Goal: Task Accomplishment & Management: Complete application form

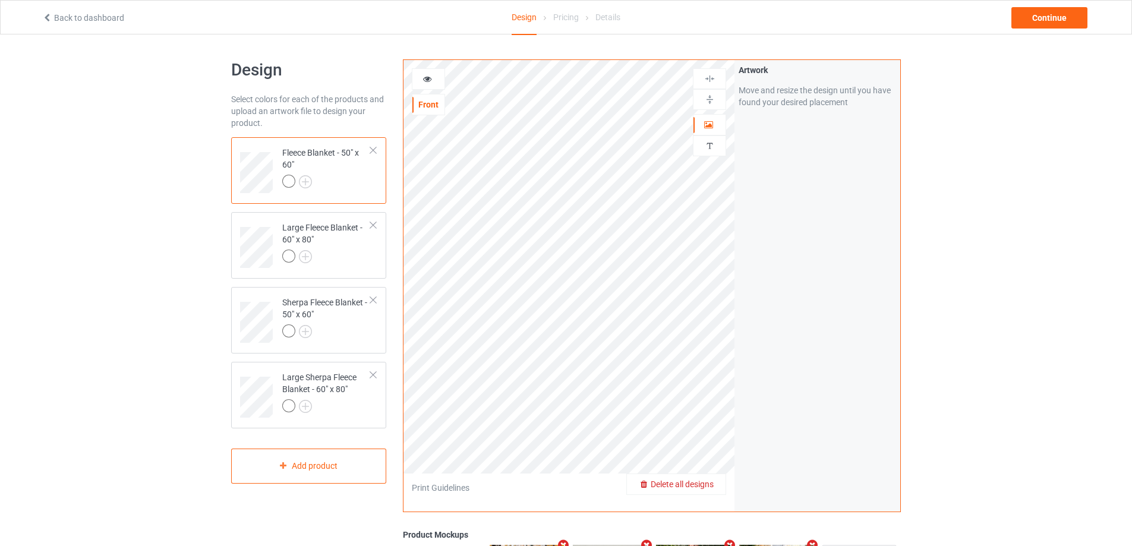
click at [706, 483] on span "Delete all designs" at bounding box center [682, 485] width 63 height 10
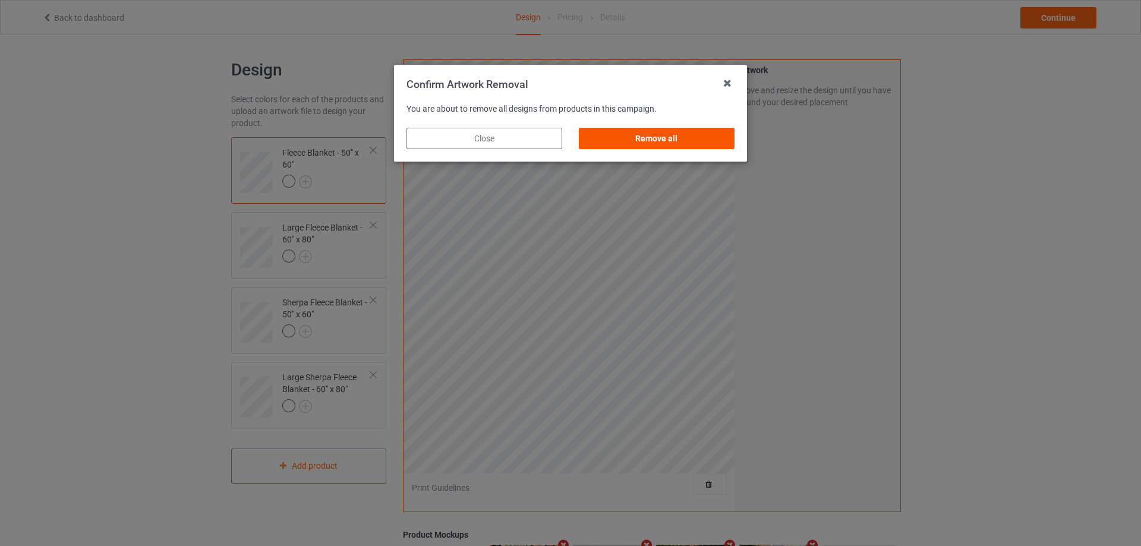
click at [663, 139] on div "Remove all" at bounding box center [657, 138] width 156 height 21
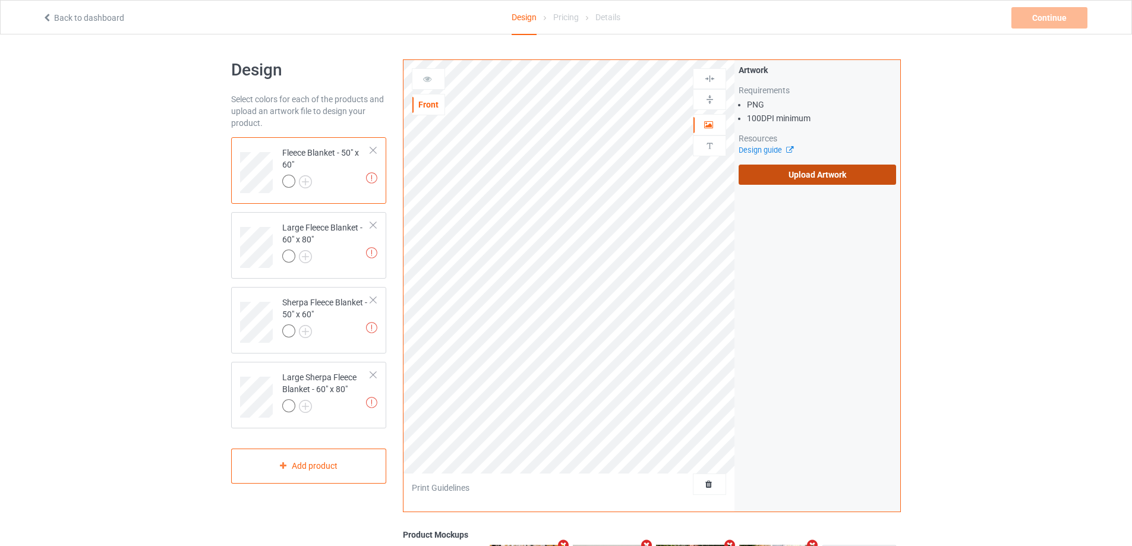
click at [797, 178] on label "Upload Artwork" at bounding box center [818, 175] width 158 height 20
click at [0, 0] on input "Upload Artwork" at bounding box center [0, 0] width 0 height 0
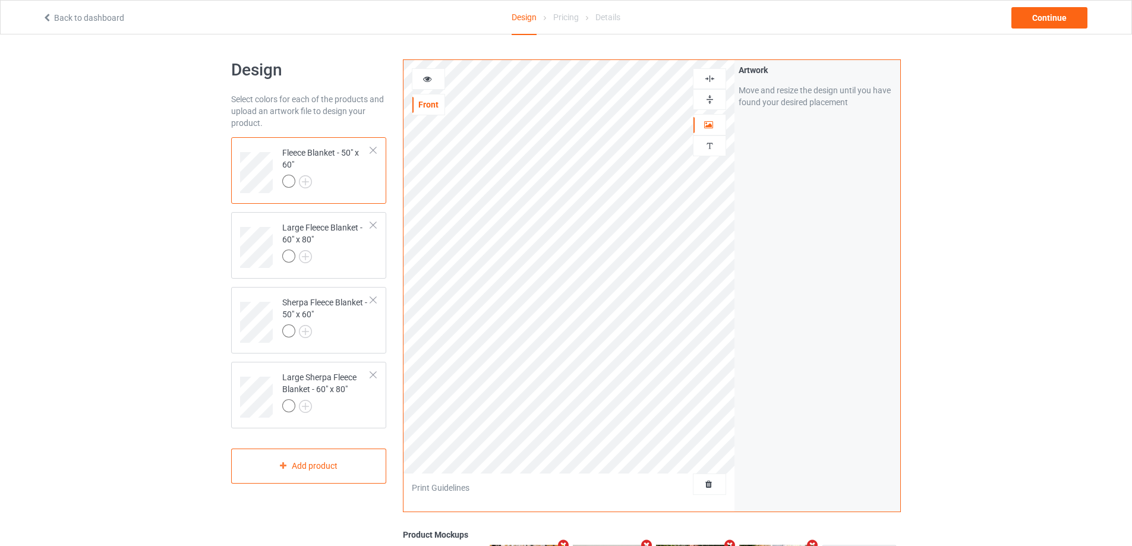
drag, startPoint x: 709, startPoint y: 102, endPoint x: 715, endPoint y: 81, distance: 22.2
click at [709, 102] on img at bounding box center [709, 99] width 11 height 11
click at [716, 79] on div at bounding box center [710, 78] width 32 height 11
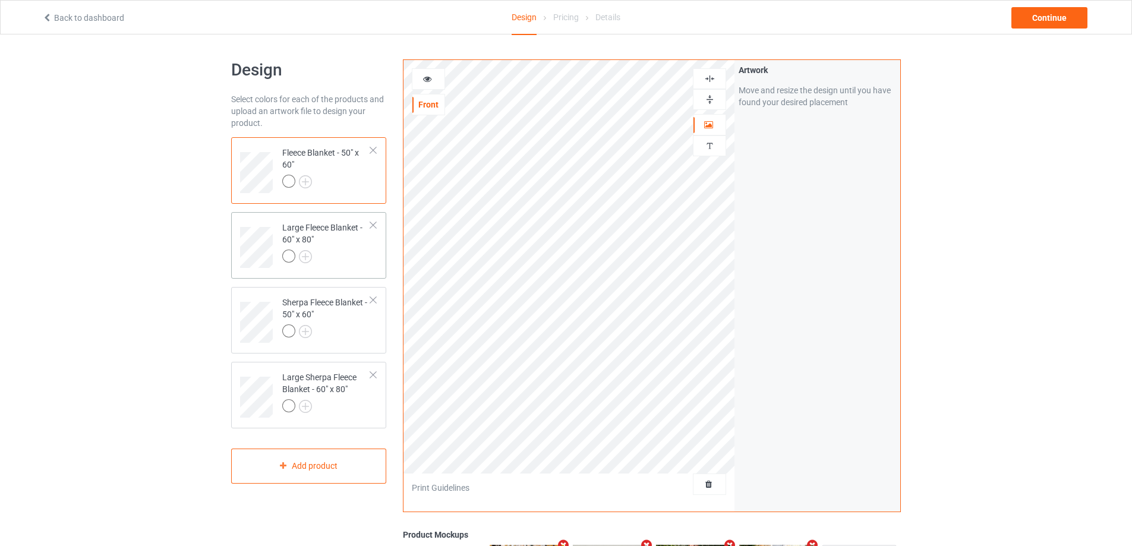
click at [374, 245] on td "Large Fleece Blanket - 60" x 80"" at bounding box center [327, 243] width 102 height 53
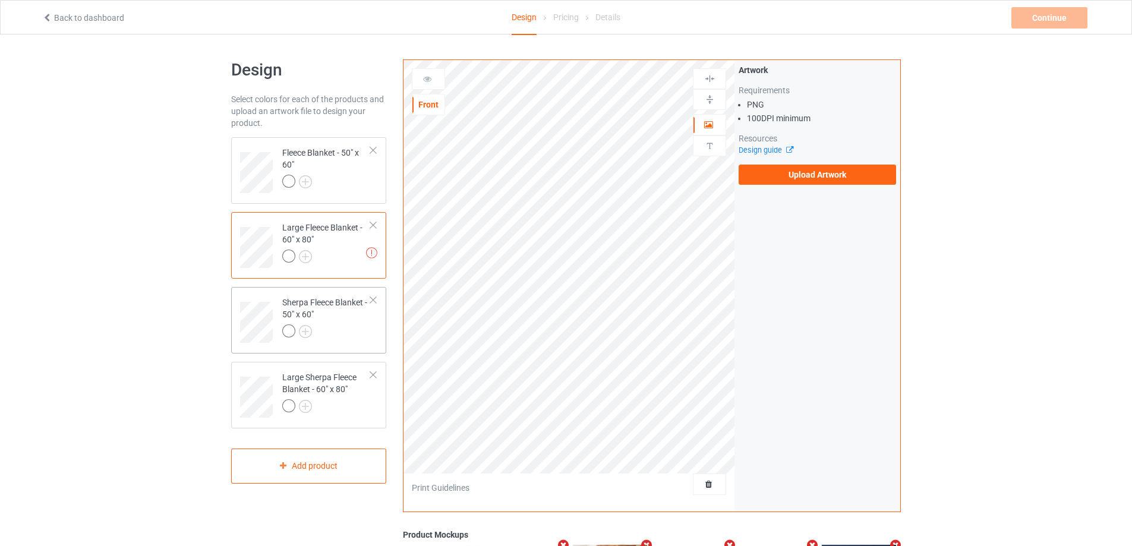
click at [357, 318] on div "Sherpa Fleece Blanket - 50" x 60"" at bounding box center [326, 317] width 89 height 40
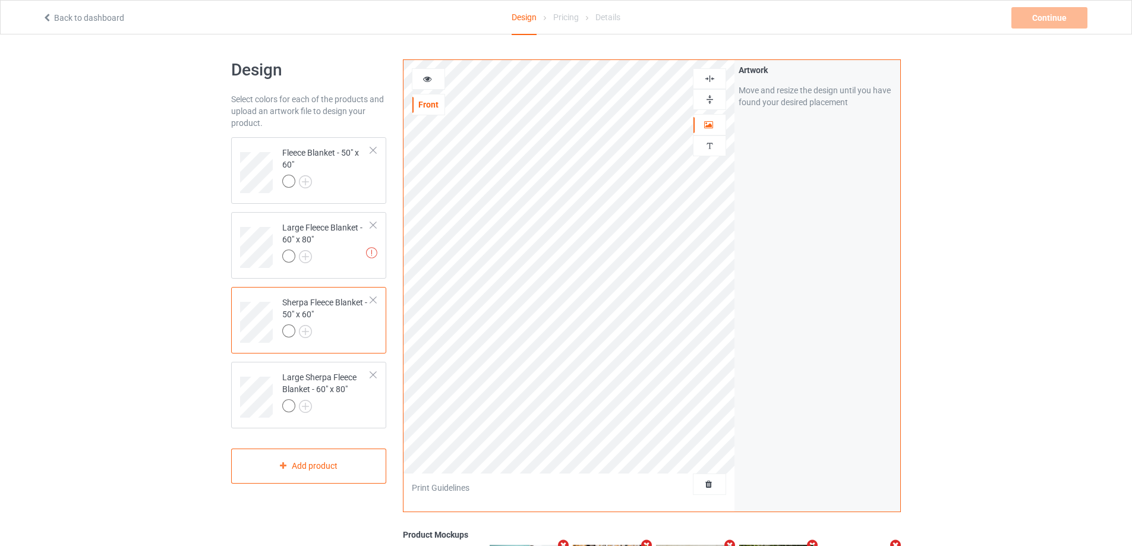
click at [707, 99] on img at bounding box center [709, 99] width 11 height 11
click at [708, 77] on img at bounding box center [709, 78] width 11 height 11
click at [709, 79] on img at bounding box center [709, 78] width 11 height 11
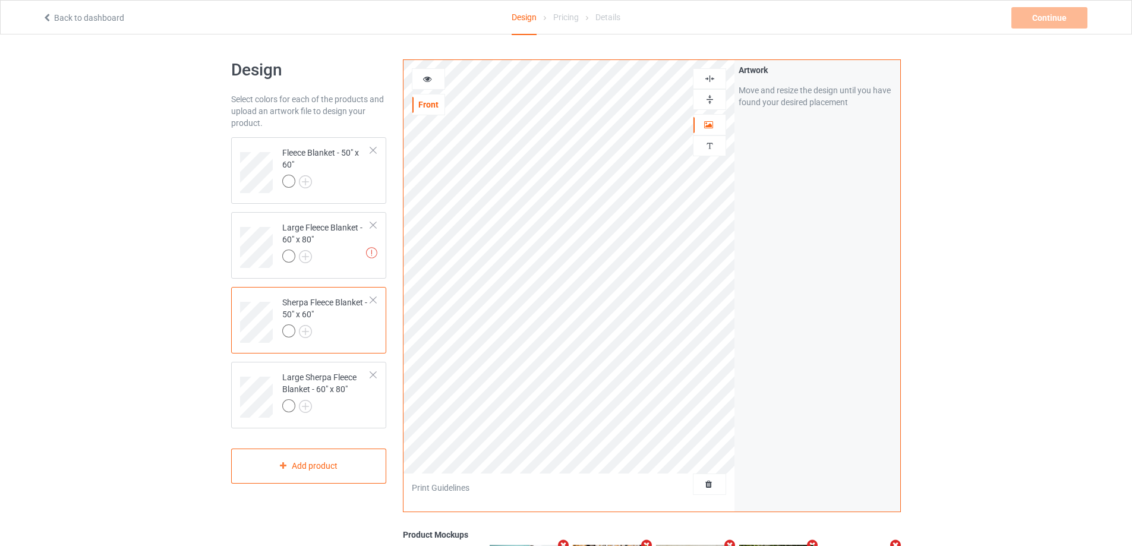
click at [709, 79] on img at bounding box center [709, 78] width 11 height 11
click at [353, 398] on div "Large Sherpa Fleece Blanket - 60" x 80"" at bounding box center [326, 392] width 89 height 40
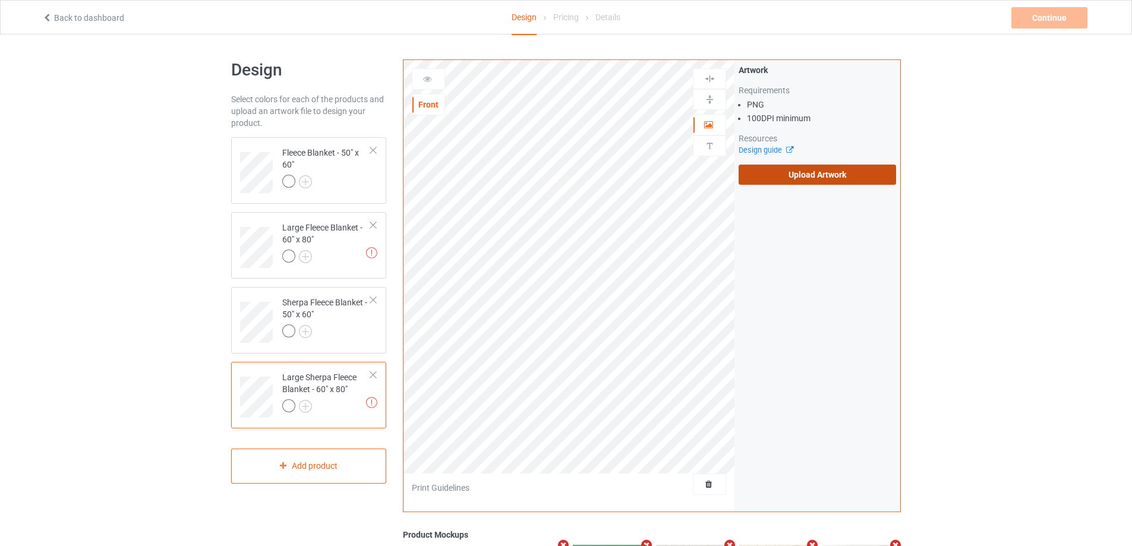
click at [794, 177] on label "Upload Artwork" at bounding box center [818, 175] width 158 height 20
click at [0, 0] on input "Upload Artwork" at bounding box center [0, 0] width 0 height 0
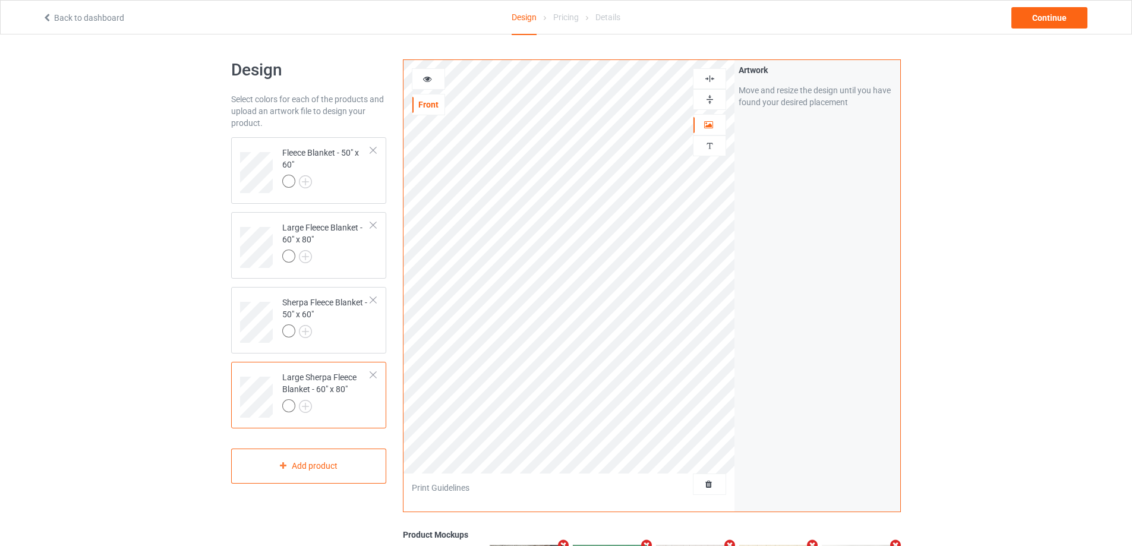
click at [712, 100] on img at bounding box center [709, 99] width 11 height 11
click at [709, 81] on img at bounding box center [709, 78] width 11 height 11
click at [709, 80] on img at bounding box center [709, 78] width 11 height 11
click at [348, 256] on div at bounding box center [326, 258] width 89 height 17
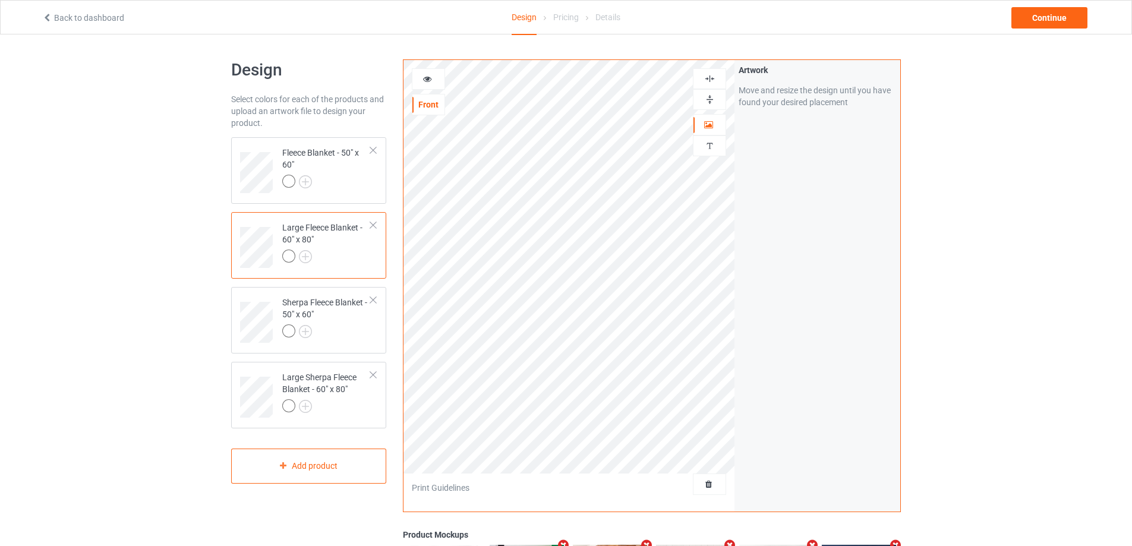
click at [711, 100] on img at bounding box center [709, 99] width 11 height 11
click at [708, 83] on img at bounding box center [709, 78] width 11 height 11
click at [1057, 15] on div "Continue" at bounding box center [1050, 17] width 76 height 21
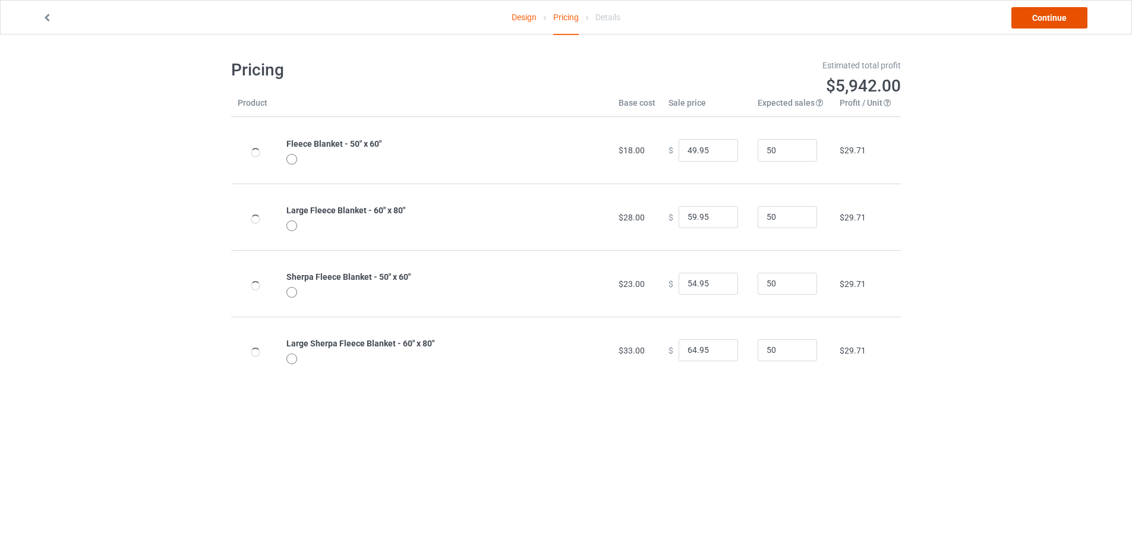
click at [1054, 17] on link "Continue" at bounding box center [1050, 17] width 76 height 21
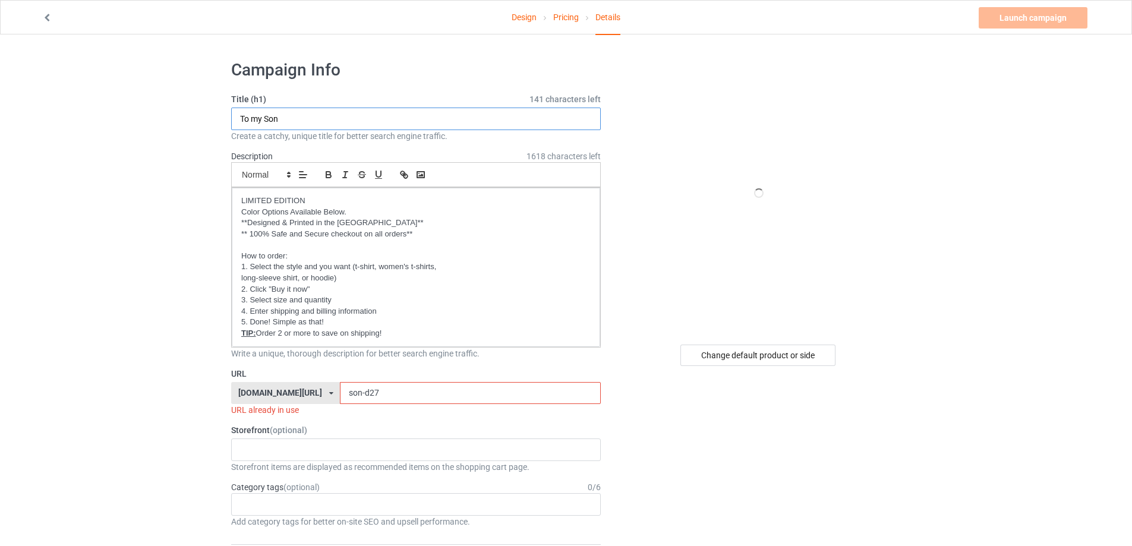
drag, startPoint x: 281, startPoint y: 120, endPoint x: 265, endPoint y: 118, distance: 16.2
click at [265, 118] on input "To my Son" at bounding box center [416, 119] width 370 height 23
type input "To my Daughter"
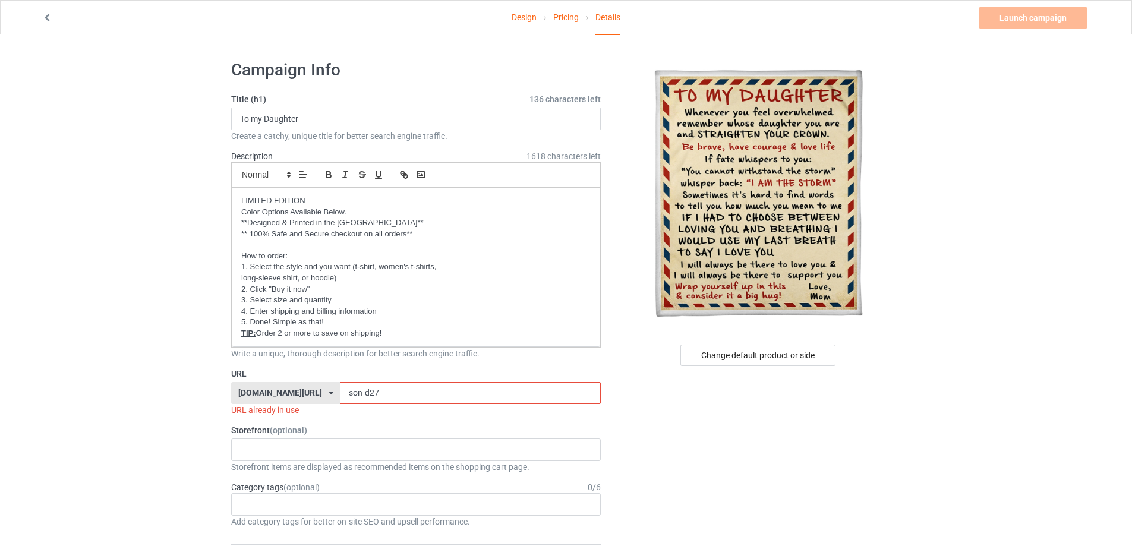
drag, startPoint x: 340, startPoint y: 396, endPoint x: 313, endPoint y: 394, distance: 27.4
click at [313, 394] on div "[DOMAIN_NAME][URL] [DOMAIN_NAME][URL] [DOMAIN_NAME][URL] [DOMAIN_NAME][URL] [DO…" at bounding box center [416, 393] width 370 height 23
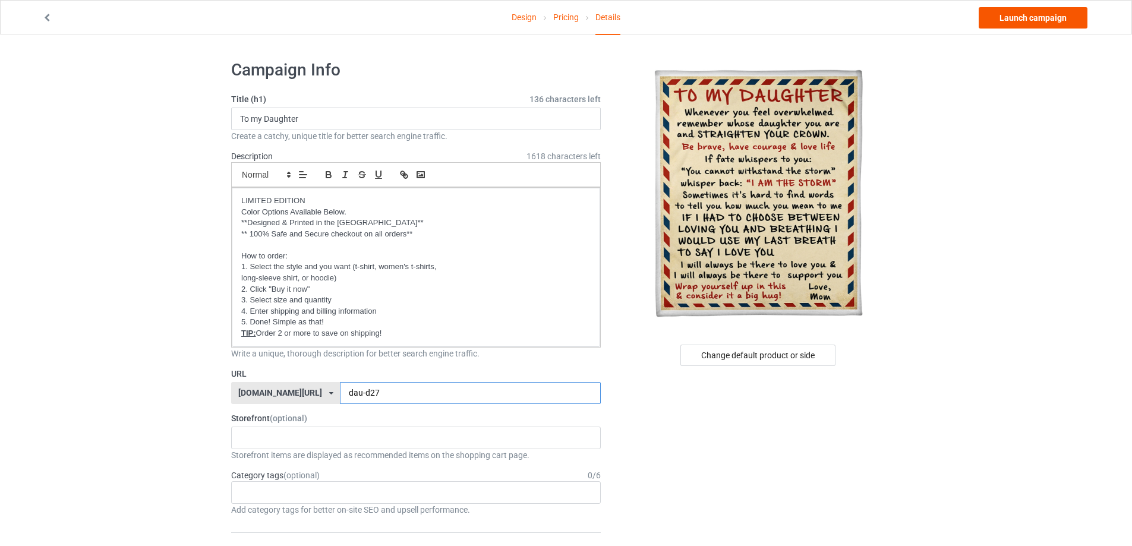
type input "dau-d27"
click at [1008, 16] on link "Launch campaign" at bounding box center [1033, 17] width 109 height 21
